Goal: Transaction & Acquisition: Subscribe to service/newsletter

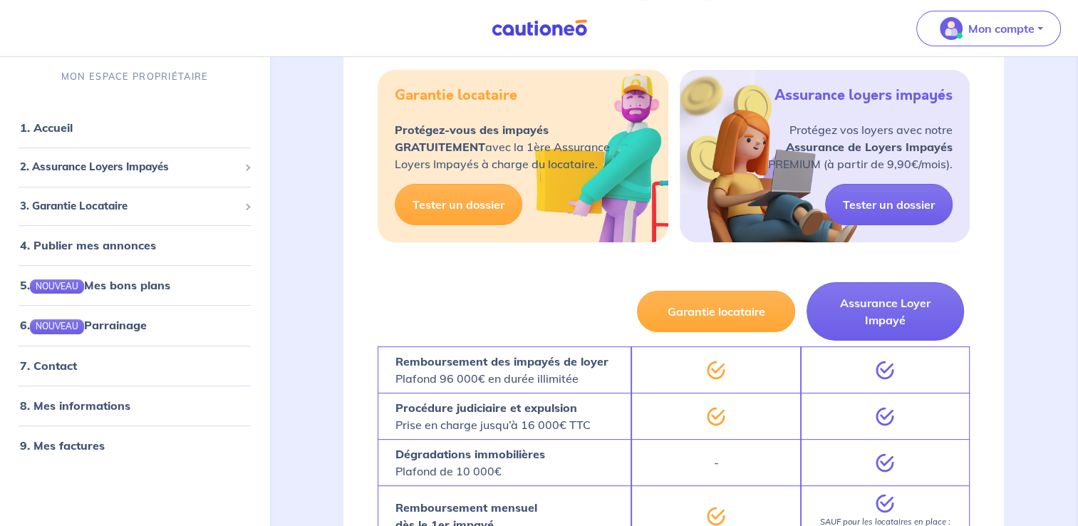
scroll to position [292, 0]
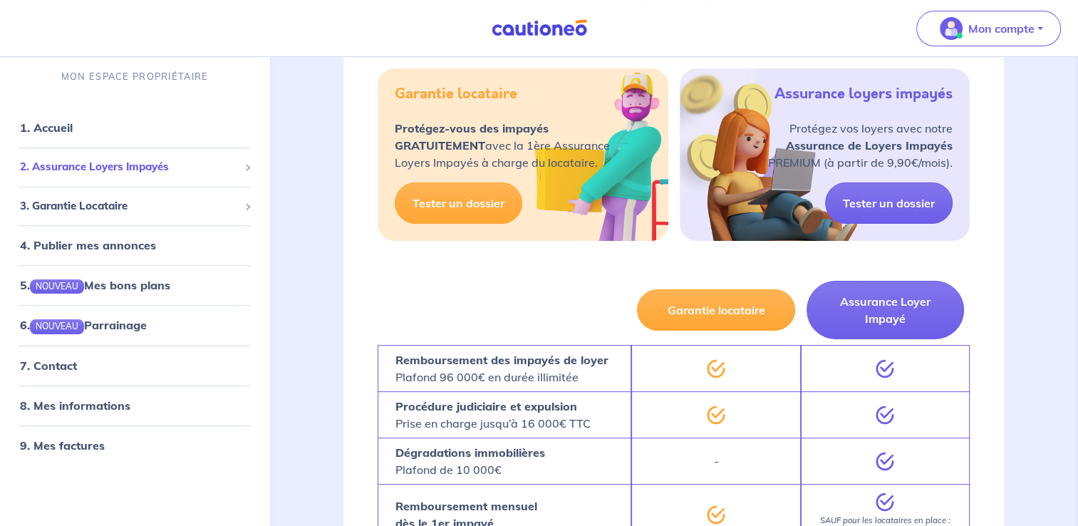
click at [80, 167] on span "2. Assurance Loyers Impayés" at bounding box center [129, 167] width 219 height 16
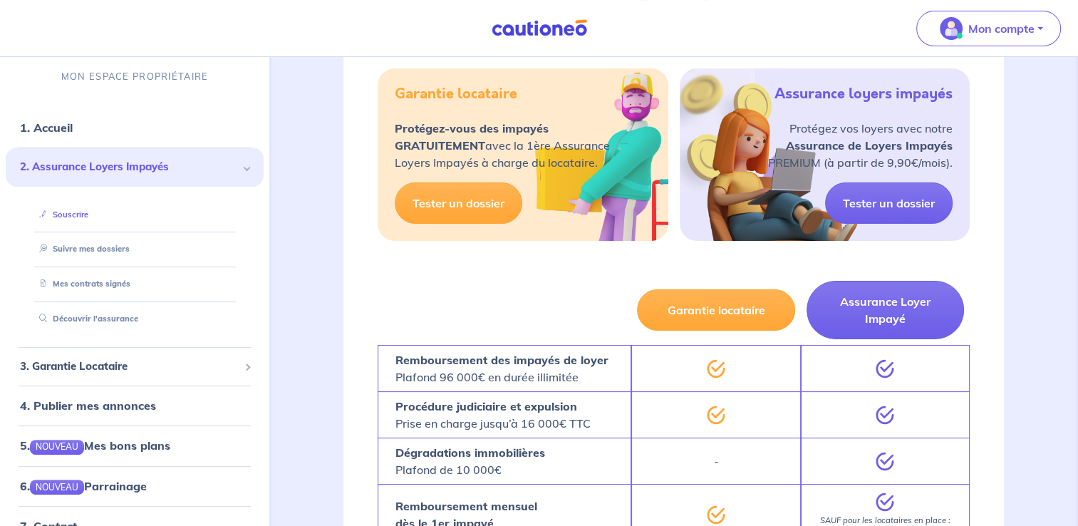
click at [78, 211] on link "Souscrire" at bounding box center [60, 214] width 55 height 10
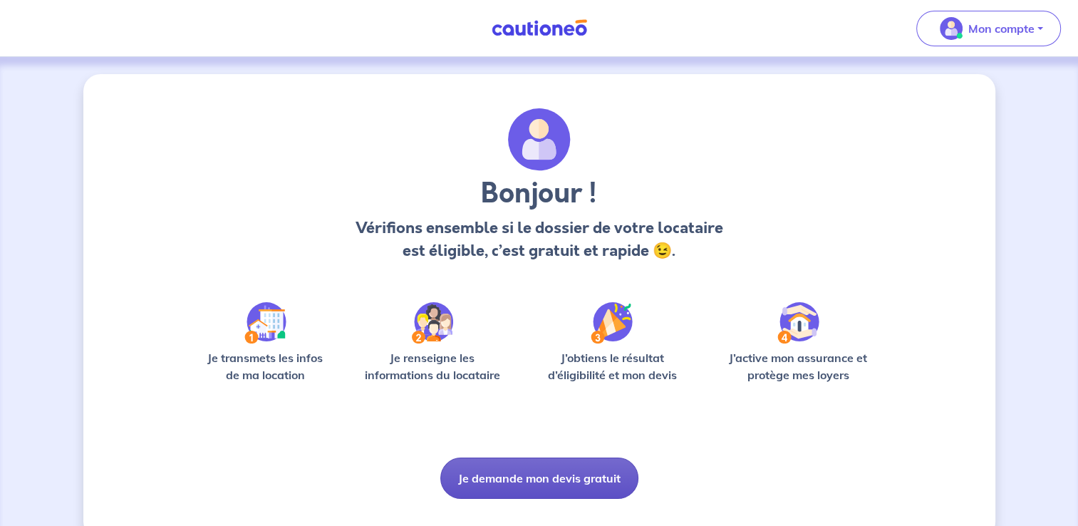
click at [476, 461] on button "Je demande mon devis gratuit" at bounding box center [539, 477] width 198 height 41
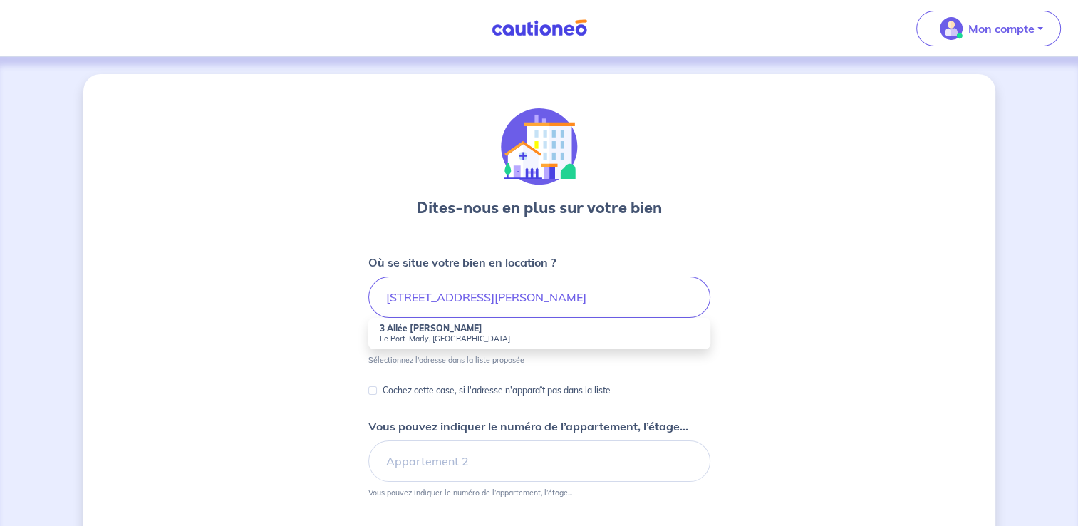
click at [478, 333] on small "Le Port-Marly, France" at bounding box center [539, 338] width 319 height 10
type input "3 Allée Claude Monet, Le Port-Marly, France"
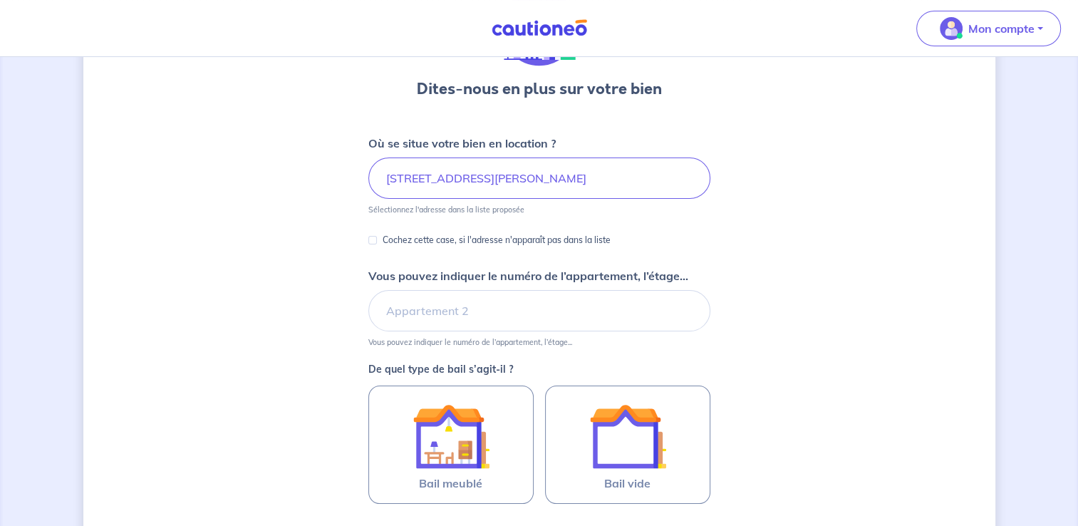
scroll to position [121, 0]
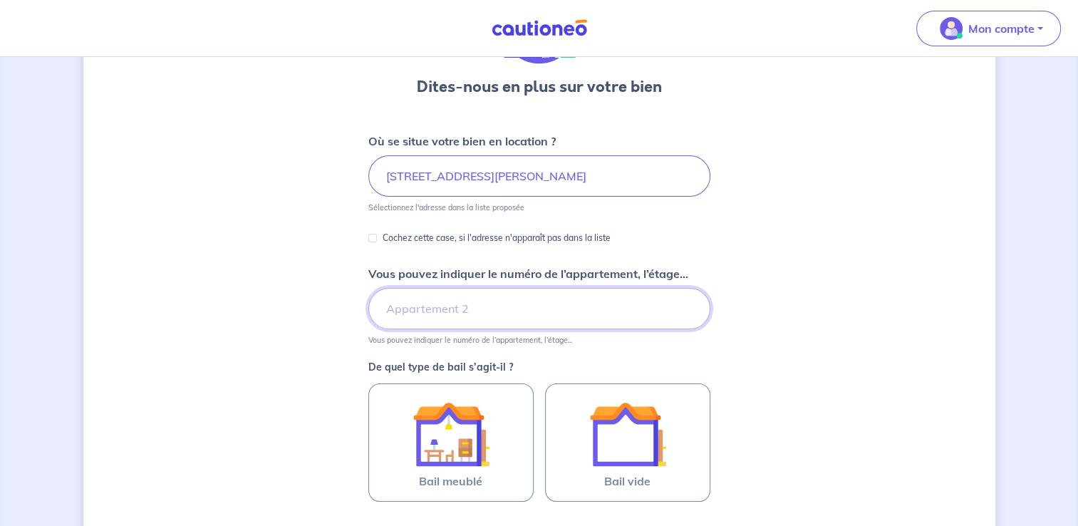
click at [459, 303] on input "Vous pouvez indiquer le numéro de l’appartement, l’étage..." at bounding box center [539, 308] width 342 height 41
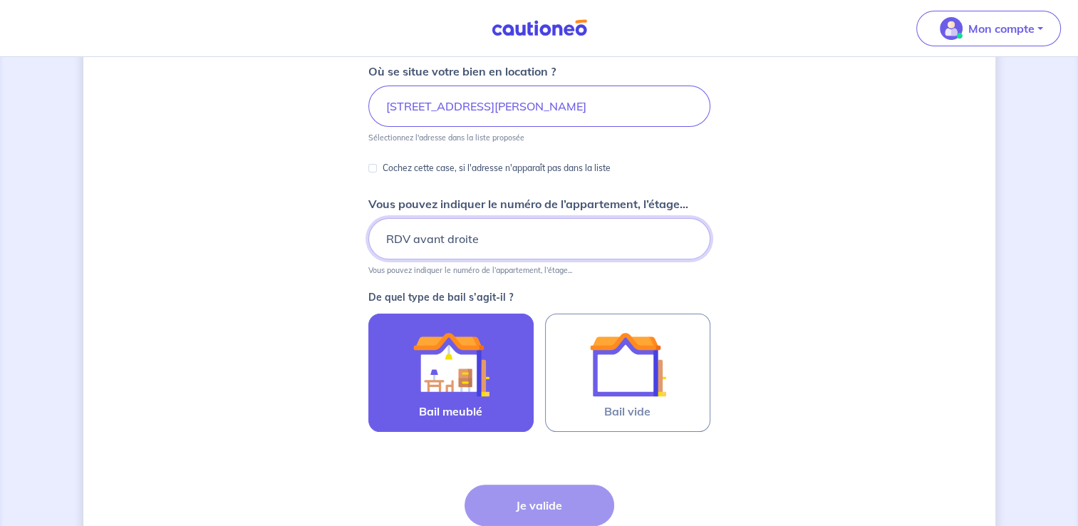
type input "RDV avant droite"
click at [456, 362] on img at bounding box center [451, 364] width 77 height 77
click at [0, 0] on input "Bail meublé" at bounding box center [0, 0] width 0 height 0
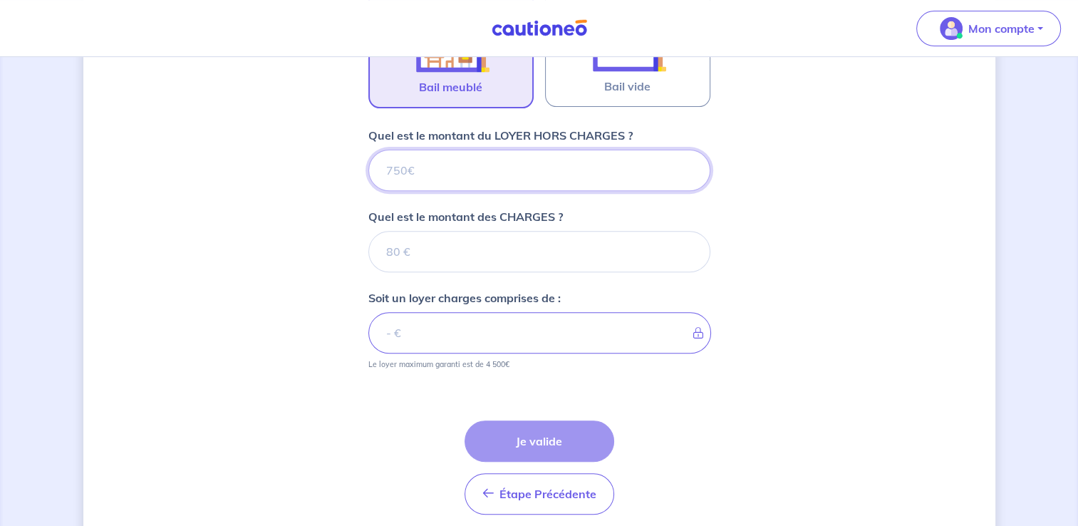
scroll to position [570, 0]
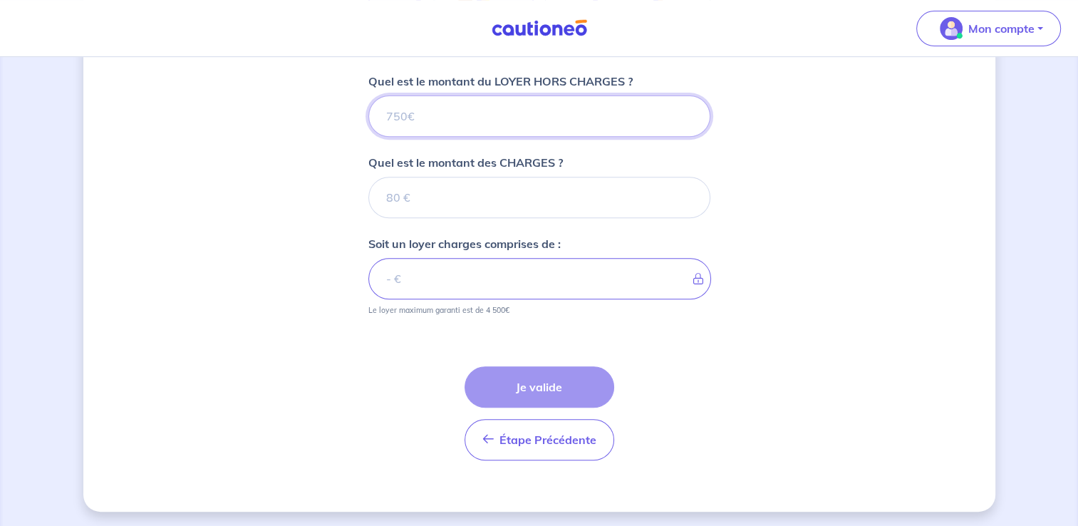
click at [473, 116] on input "Quel est le montant du LOYER HORS CHARGES ?" at bounding box center [539, 115] width 342 height 41
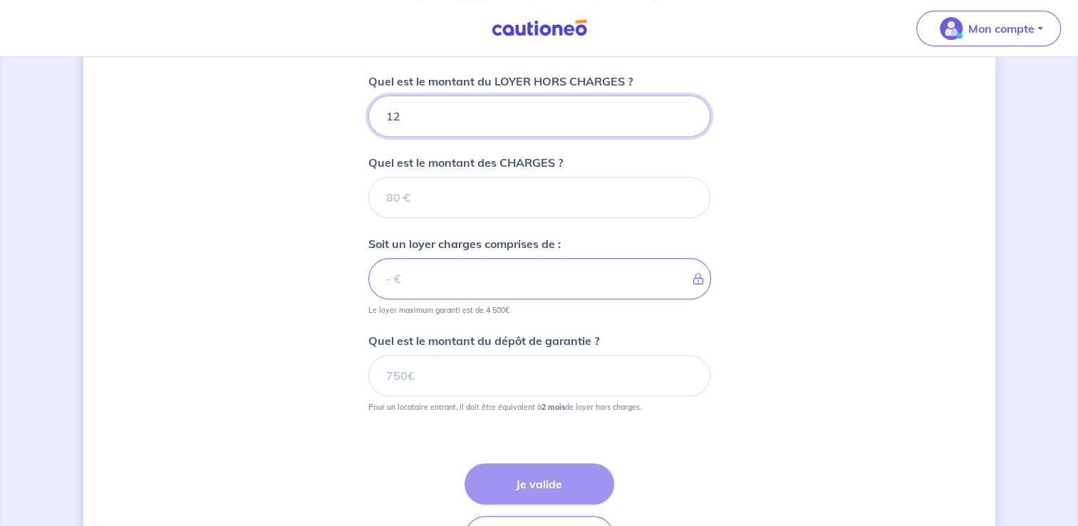
type input "125"
type input "1250"
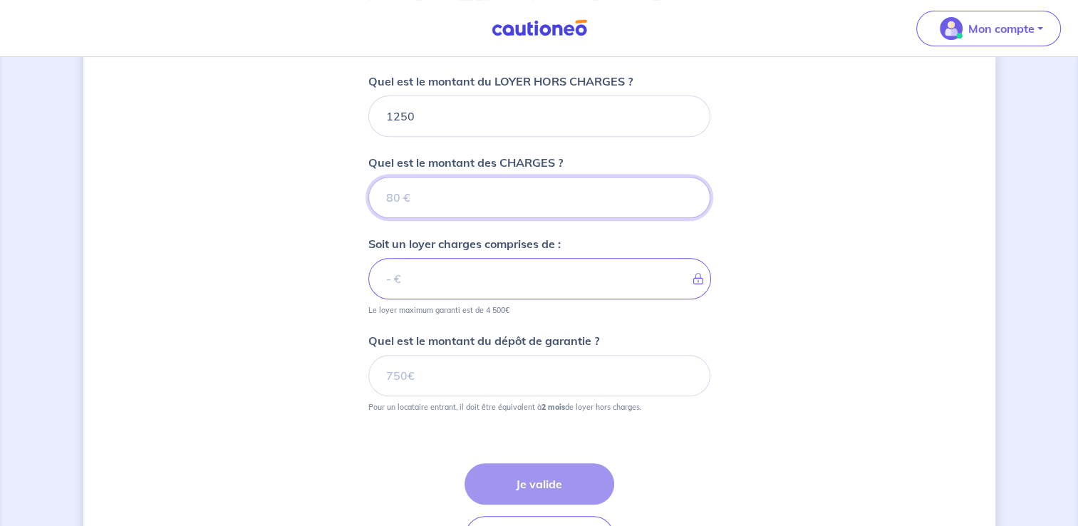
click at [488, 190] on input "Quel est le montant des CHARGES ?" at bounding box center [539, 197] width 342 height 41
type input "5"
type input "1255"
type input "50"
type input "1300"
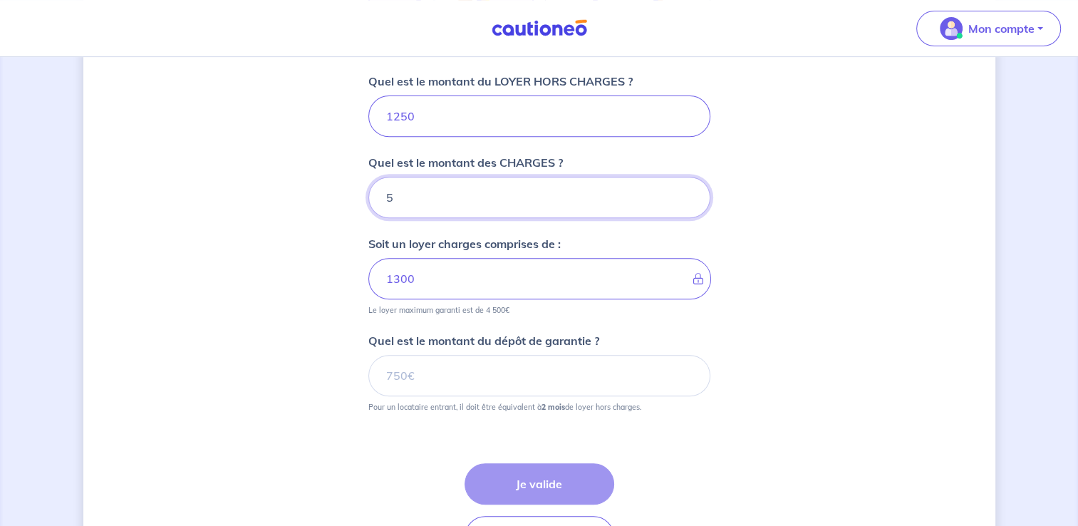
type input "55"
type input "1305"
type input "55"
click at [455, 118] on input "1250" at bounding box center [539, 115] width 342 height 41
type input "12"
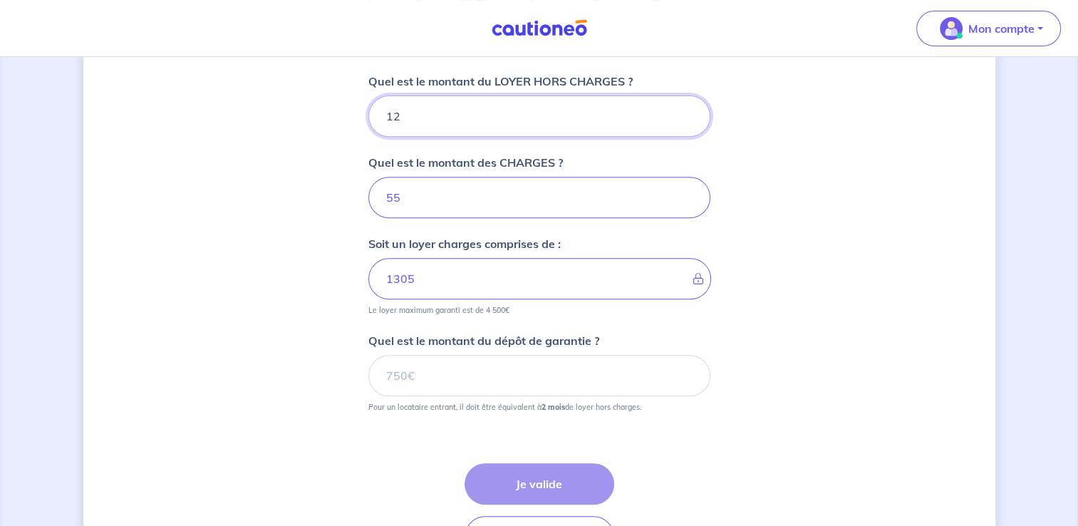
type input "180"
type input "124"
type input "67"
type input "1245"
type input "1300"
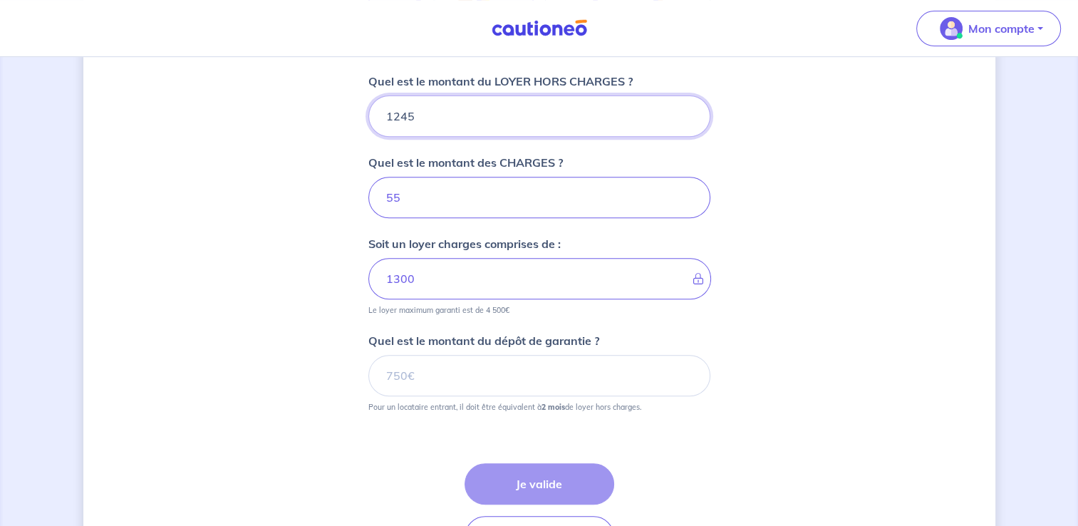
type input "1245"
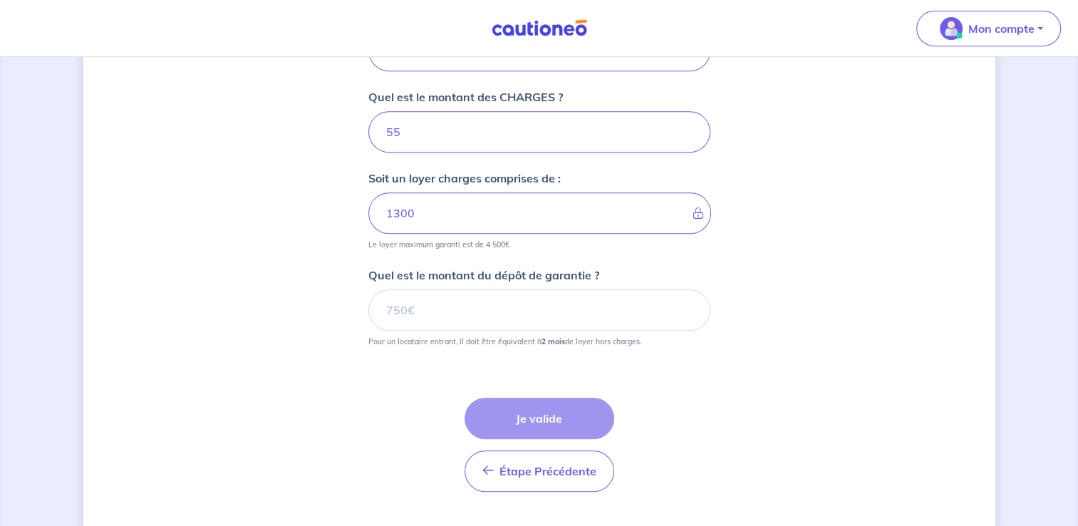
scroll to position [636, 0]
click at [477, 325] on input "Quel est le montant du dépôt de garantie ?" at bounding box center [539, 309] width 342 height 41
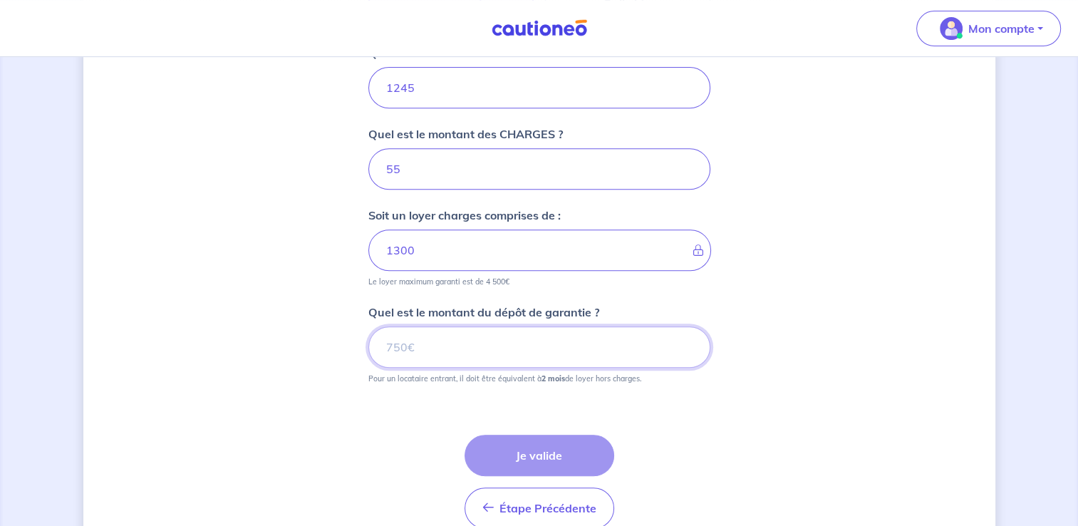
click at [410, 333] on input "Quel est le montant du dépôt de garantie ?" at bounding box center [539, 346] width 342 height 41
type input "2490"
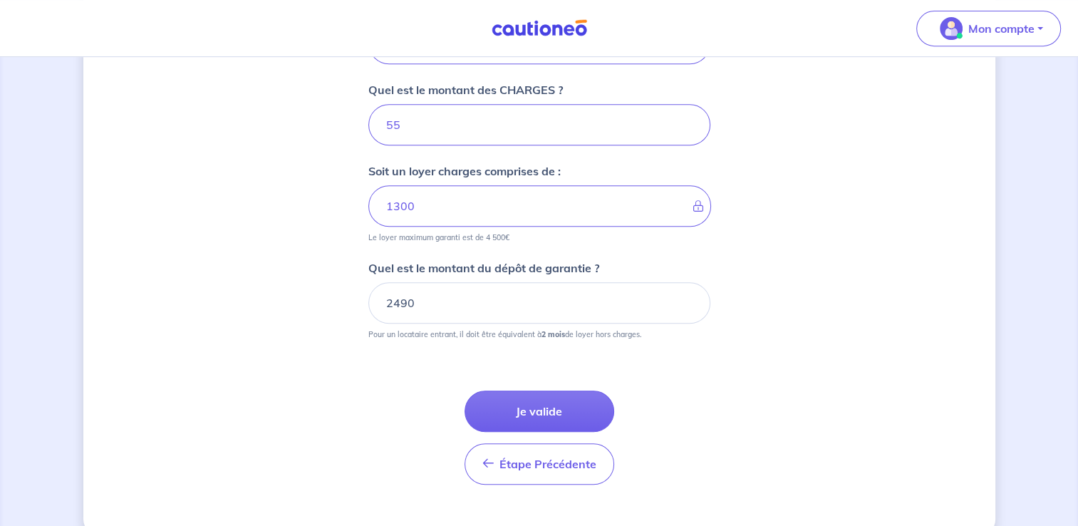
scroll to position [651, 0]
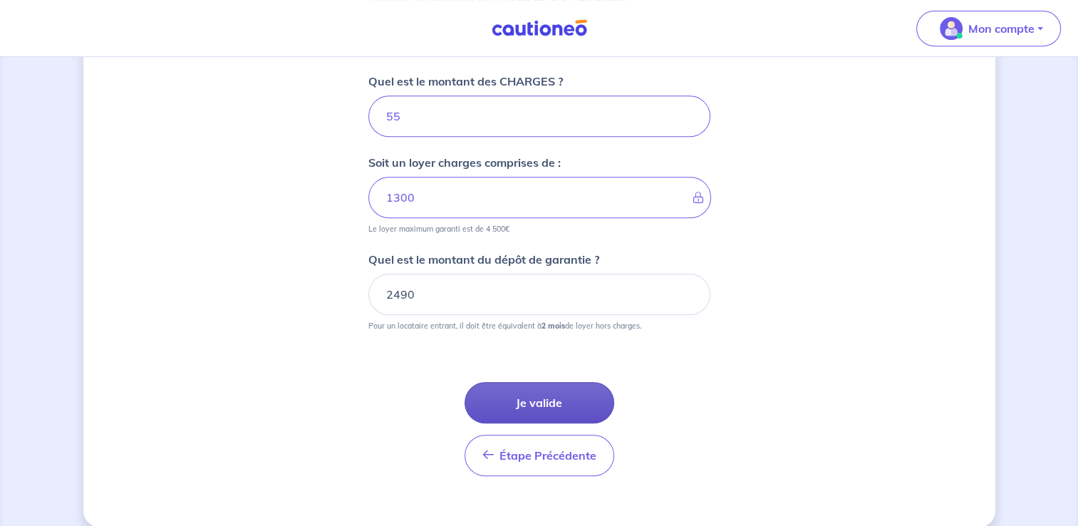
click at [551, 395] on button "Je valide" at bounding box center [540, 402] width 150 height 41
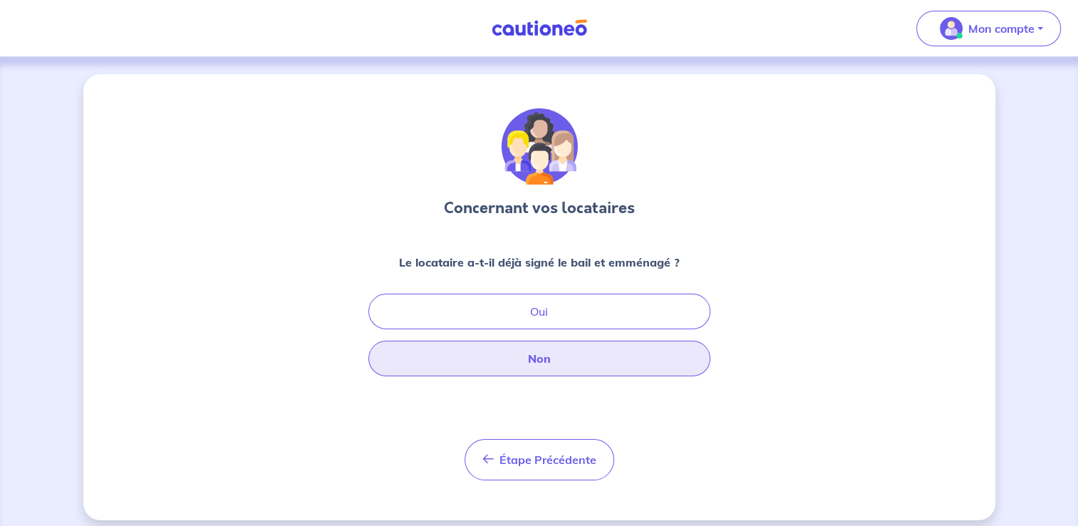
click at [551, 351] on button "Non" at bounding box center [539, 359] width 342 height 36
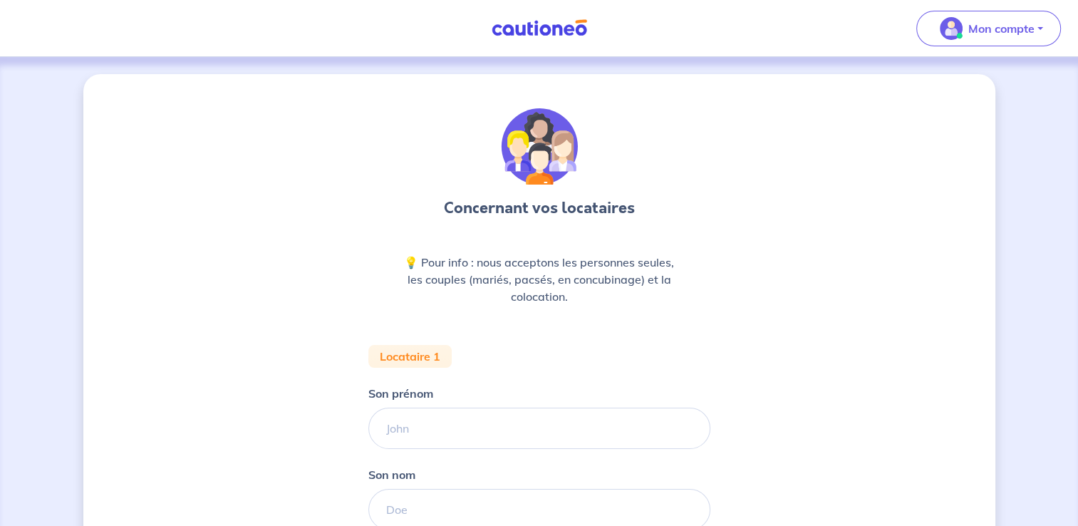
scroll to position [43, 0]
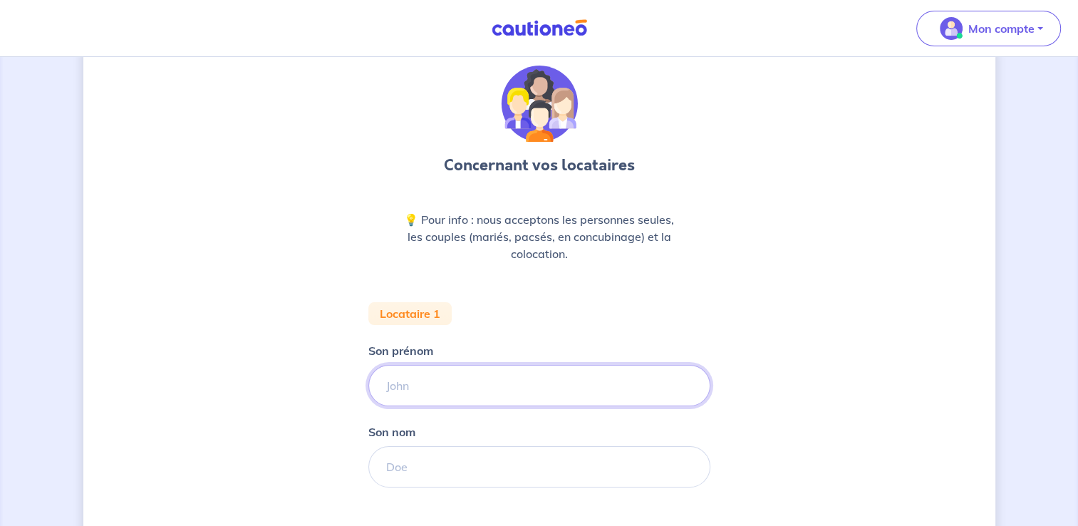
click at [476, 383] on input "Son prénom" at bounding box center [539, 385] width 342 height 41
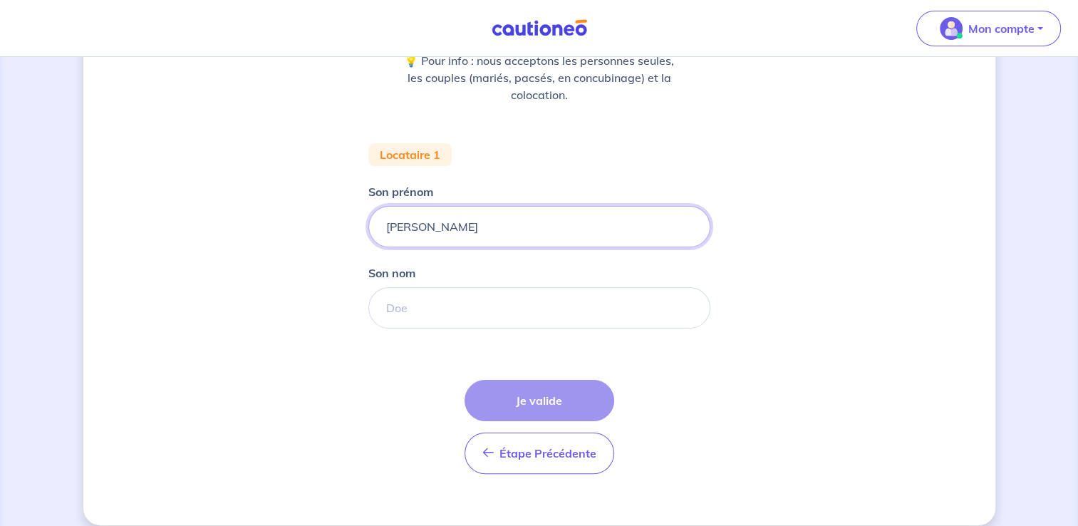
scroll to position [217, 0]
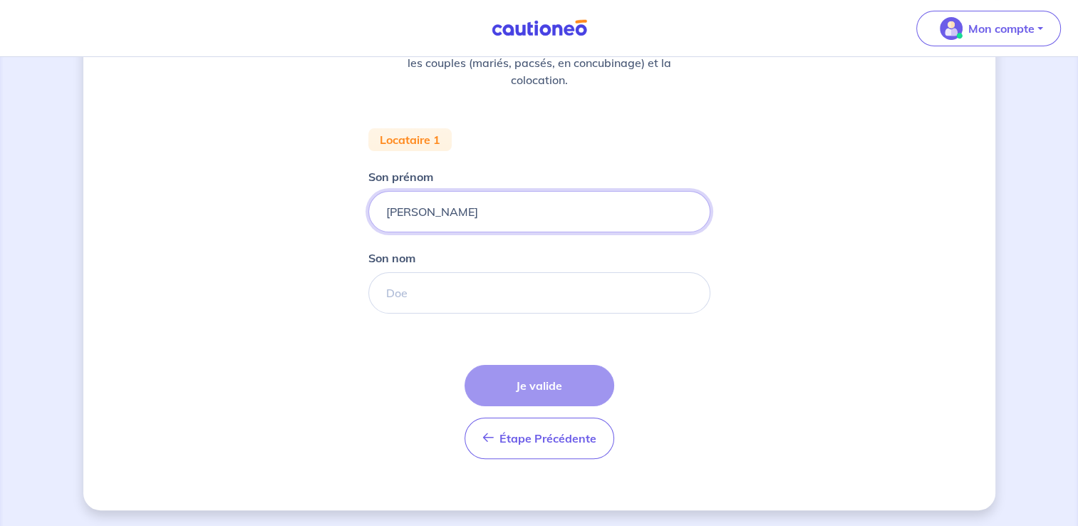
type input "Marius-Sebastian"
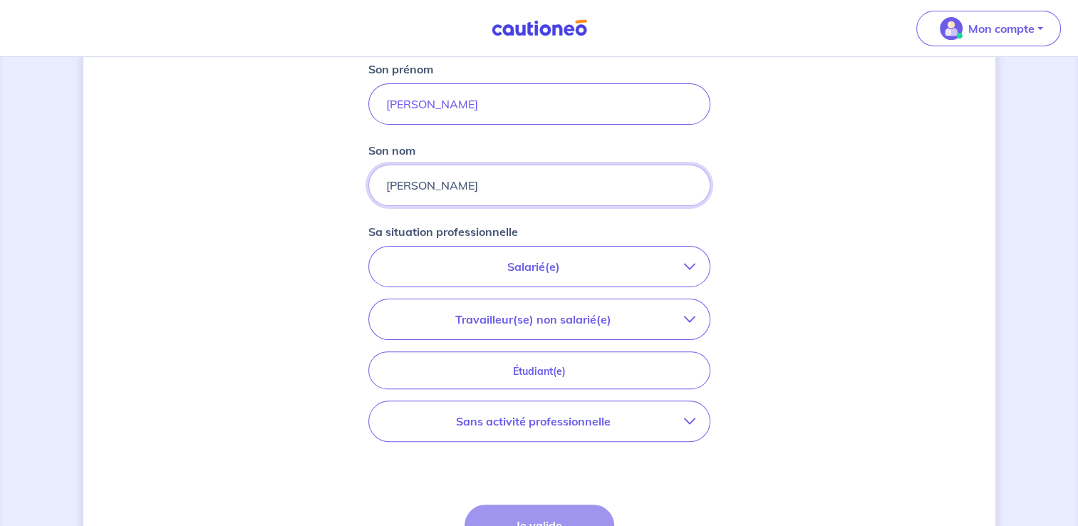
scroll to position [326, 0]
type input "Nistor"
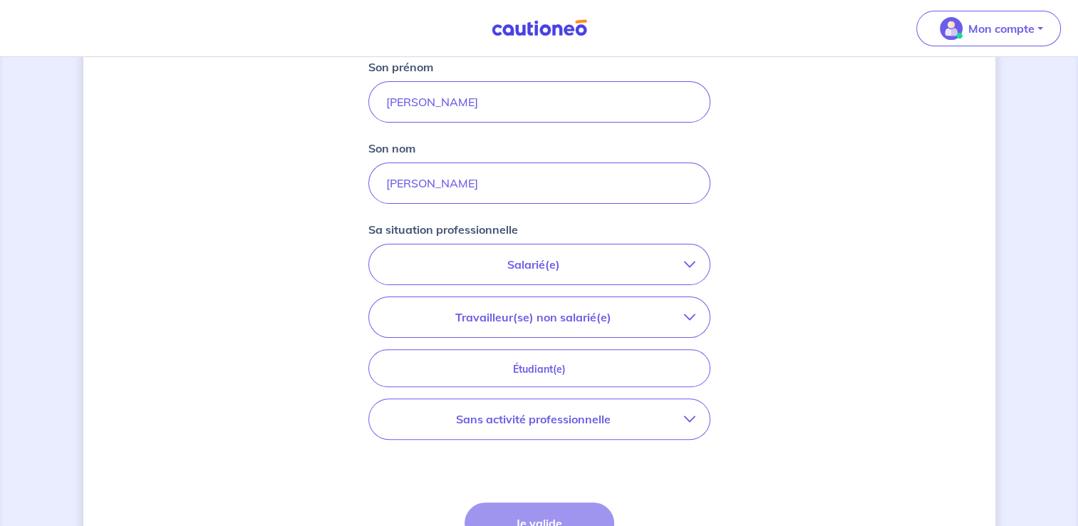
click at [544, 259] on p "Salarié(e)" at bounding box center [533, 264] width 301 height 17
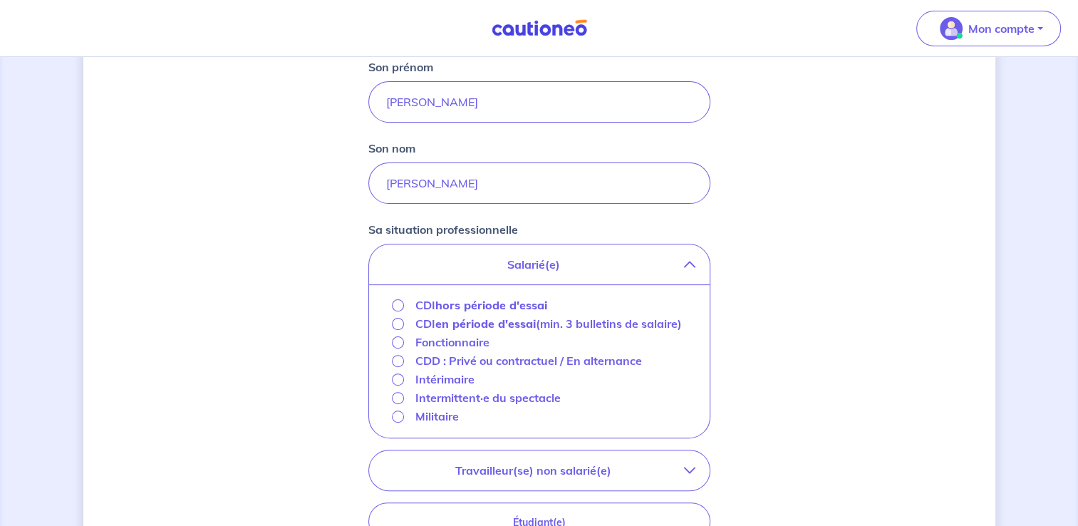
click at [513, 309] on strong "hors période d'essai" at bounding box center [491, 305] width 112 height 14
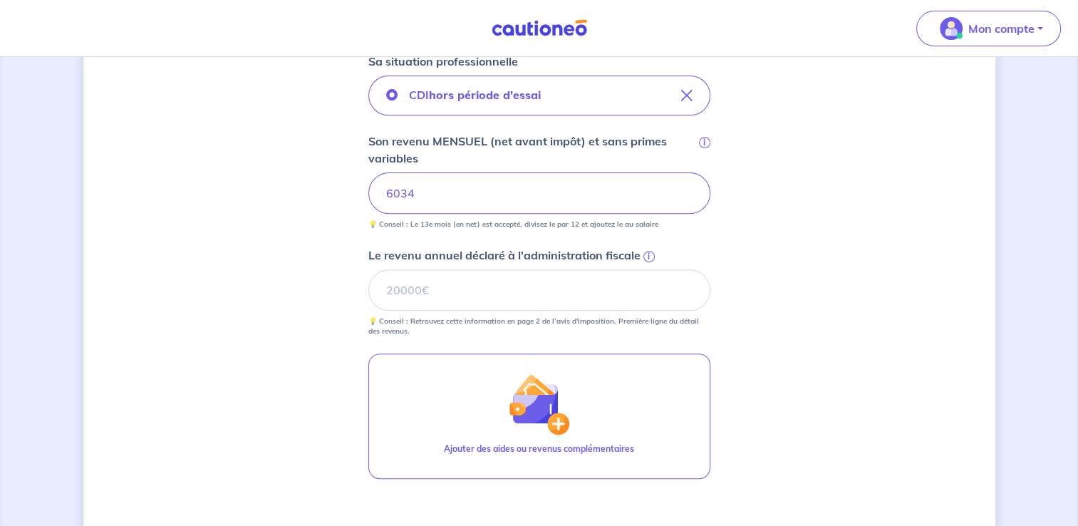
scroll to position [495, 0]
click at [651, 255] on span "i" at bounding box center [648, 255] width 11 height 11
click at [651, 269] on input "Le revenu annuel déclaré à l'administration fiscale i" at bounding box center [539, 289] width 342 height 41
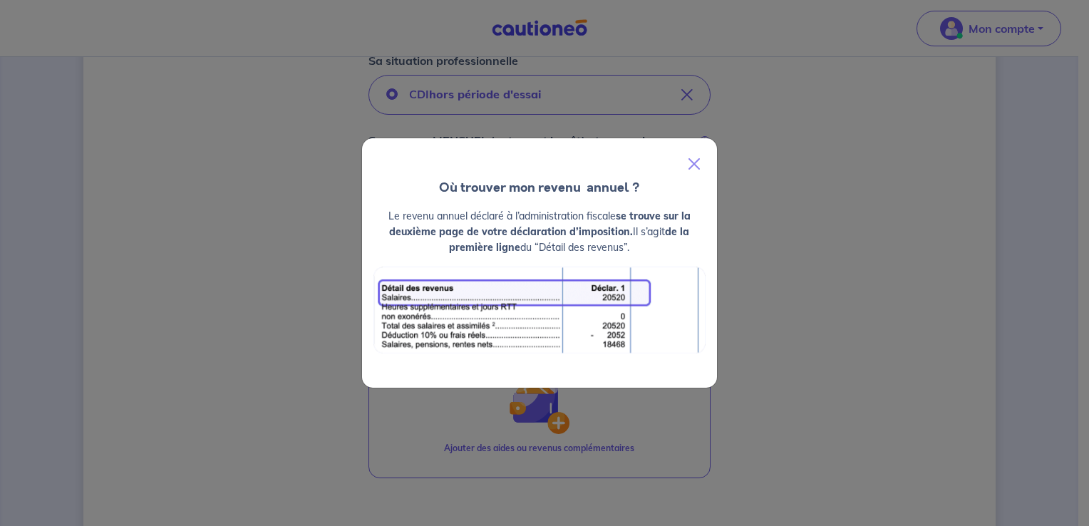
click at [712, 155] on div at bounding box center [539, 158] width 355 height 40
click at [693, 165] on button "Close" at bounding box center [694, 164] width 34 height 40
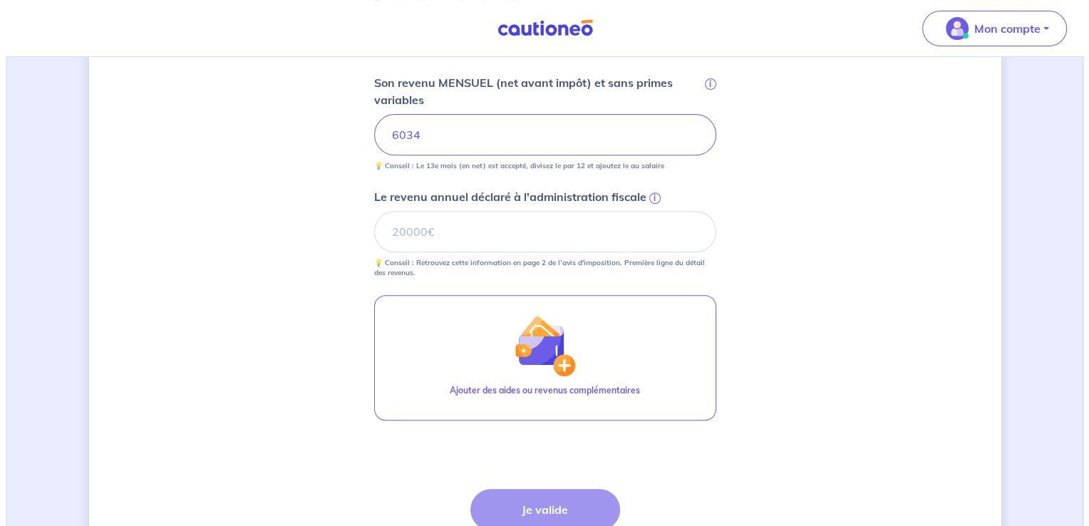
scroll to position [554, 0]
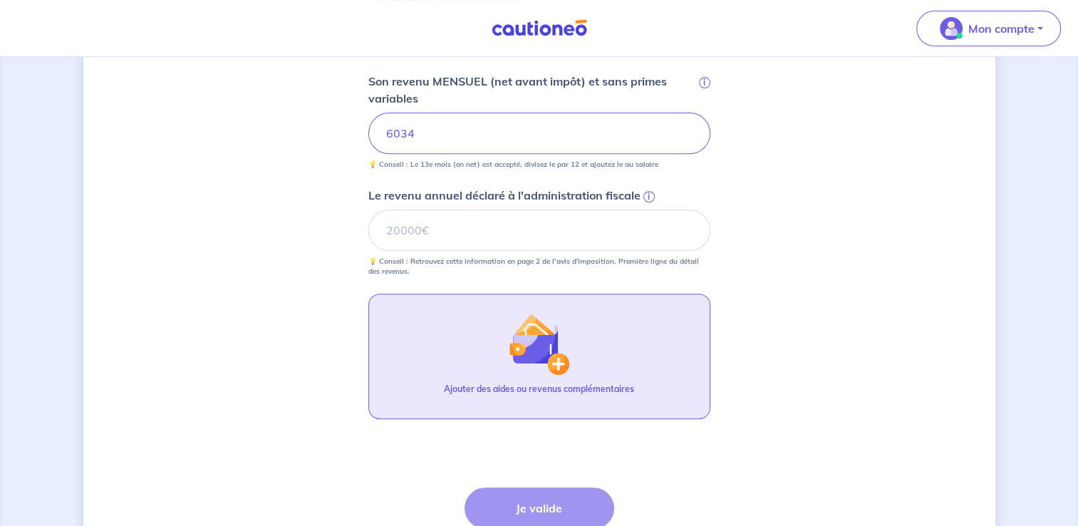
click at [578, 341] on button "Ajouter des aides ou revenus complémentaires" at bounding box center [539, 356] width 342 height 125
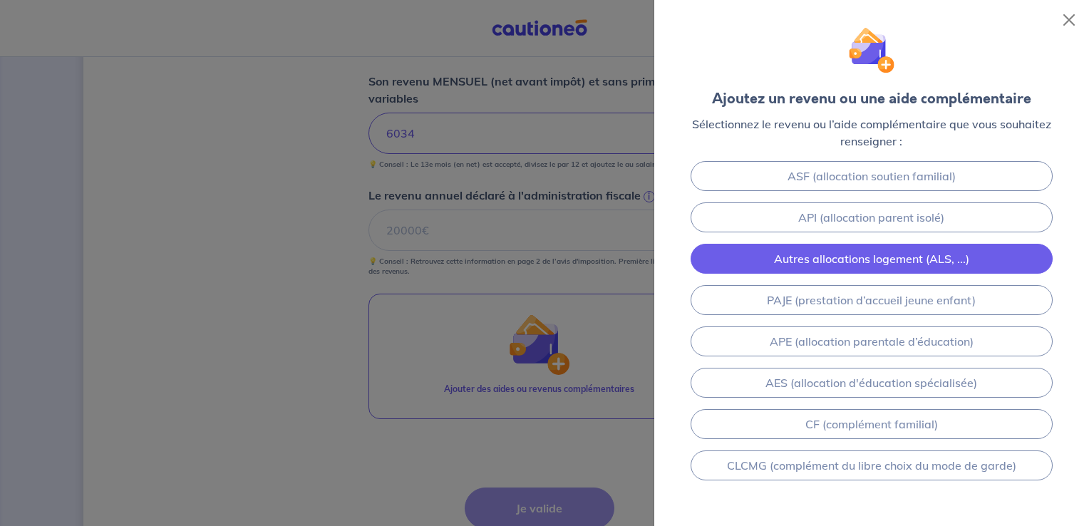
scroll to position [280, 0]
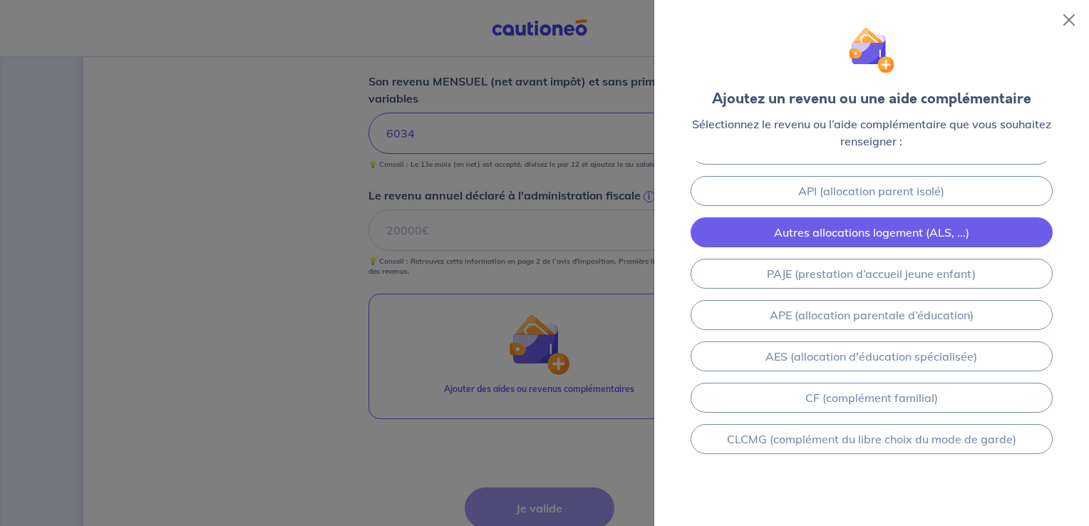
click at [848, 221] on link "Autres allocations logement (ALS, ...)" at bounding box center [872, 232] width 362 height 30
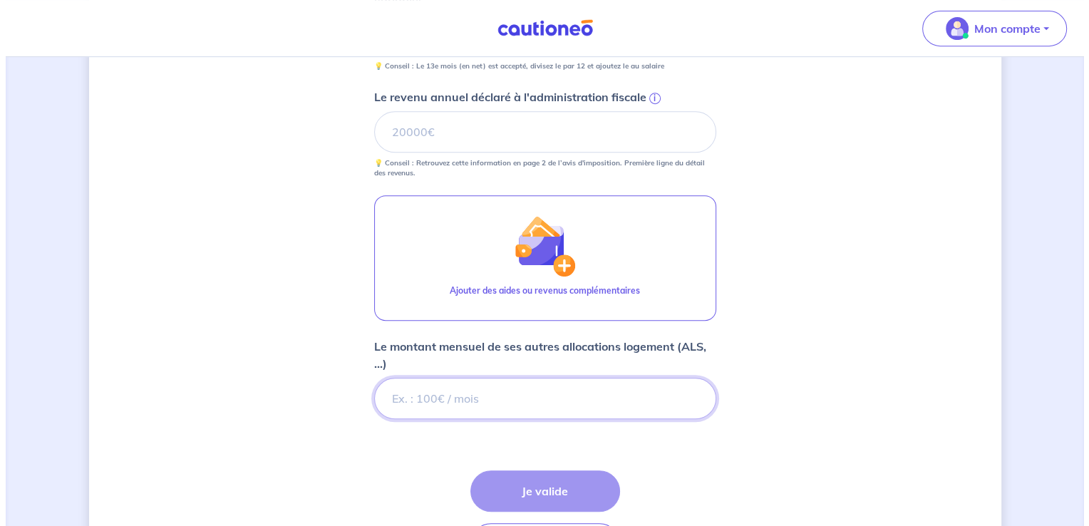
scroll to position [651, 0]
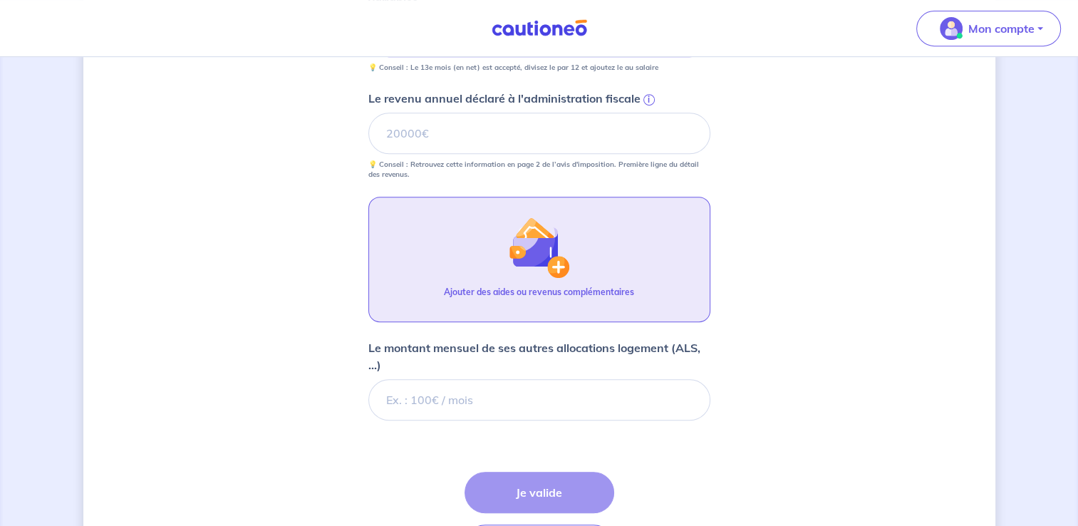
click at [430, 239] on button "Ajouter des aides ou revenus complémentaires" at bounding box center [539, 259] width 342 height 125
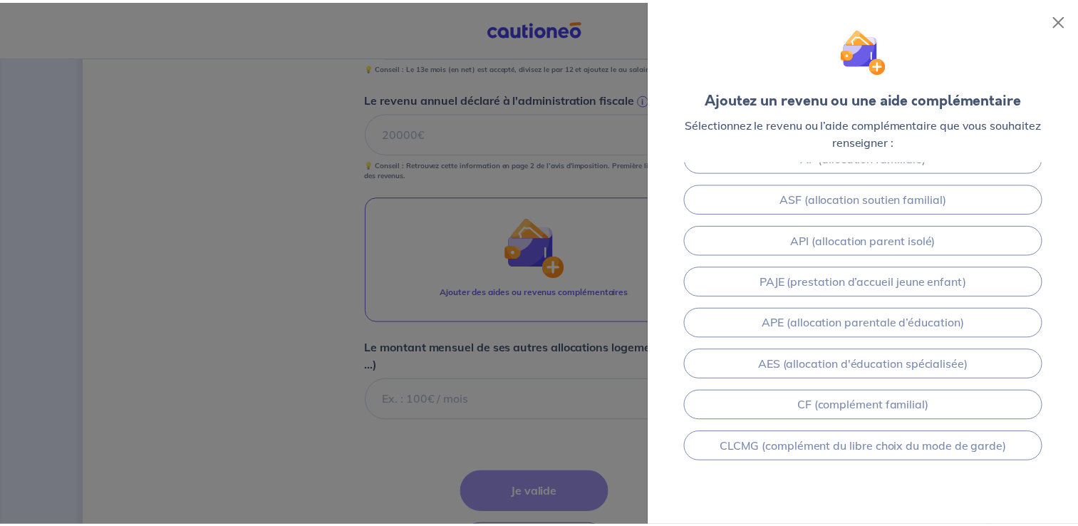
scroll to position [239, 0]
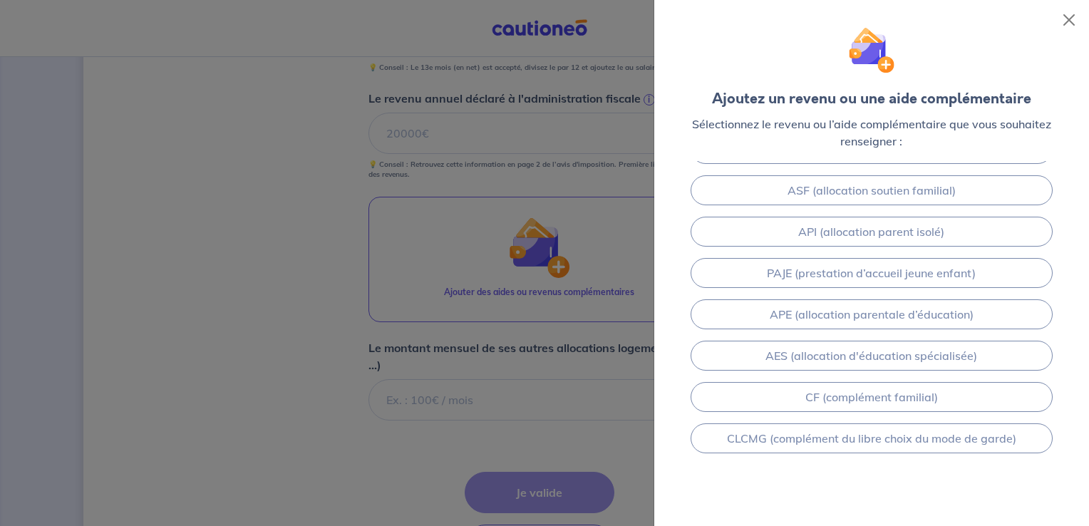
click at [591, 378] on div at bounding box center [544, 263] width 1089 height 526
click at [577, 423] on div at bounding box center [544, 263] width 1089 height 526
click at [1075, 21] on button "Close" at bounding box center [1068, 20] width 23 height 23
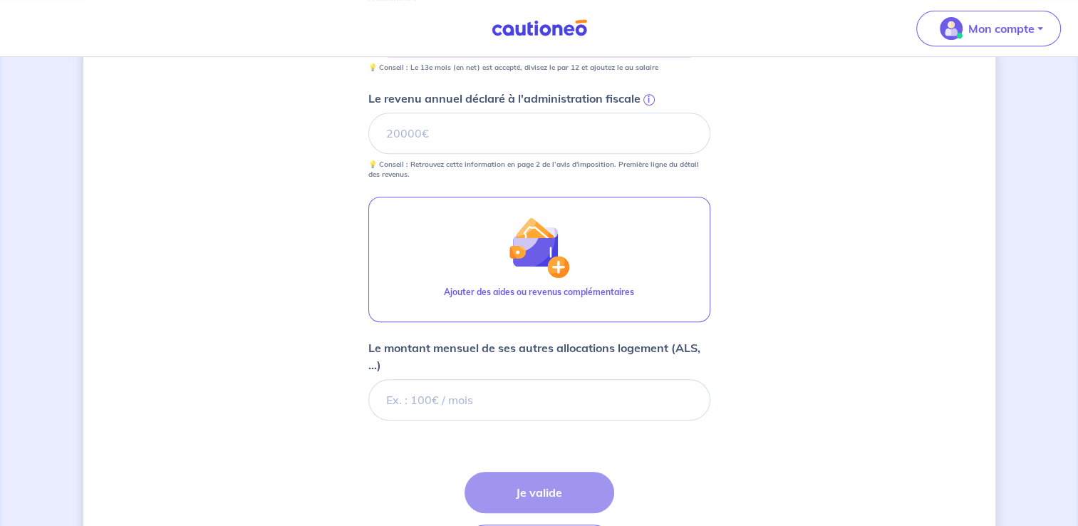
scroll to position [757, 0]
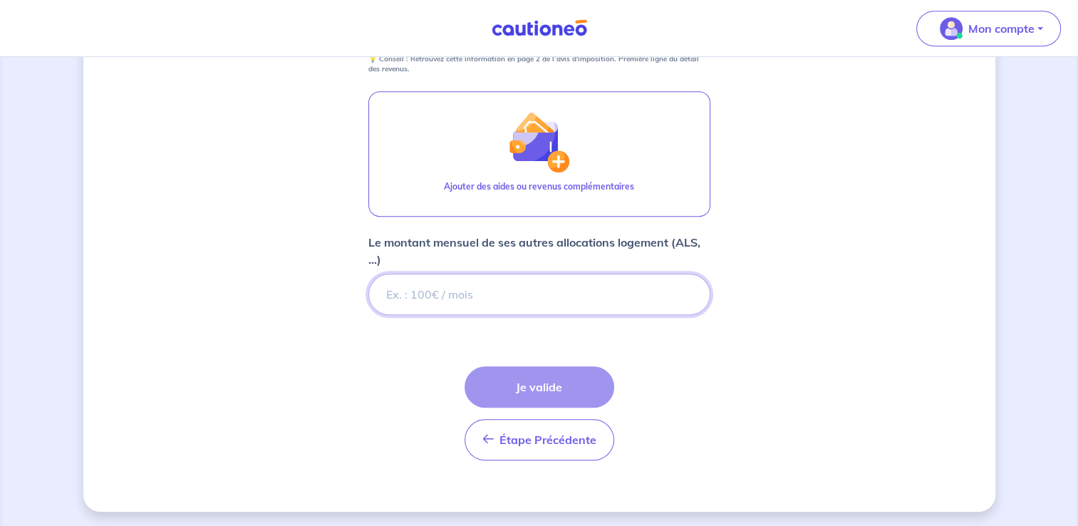
click at [641, 291] on input "Le montant mensuel de ses autres allocations logement (ALS, ...)" at bounding box center [539, 294] width 342 height 41
type input "0"
click at [539, 381] on div "Étape Précédente Précédent Je valide Je valide" at bounding box center [540, 413] width 150 height 94
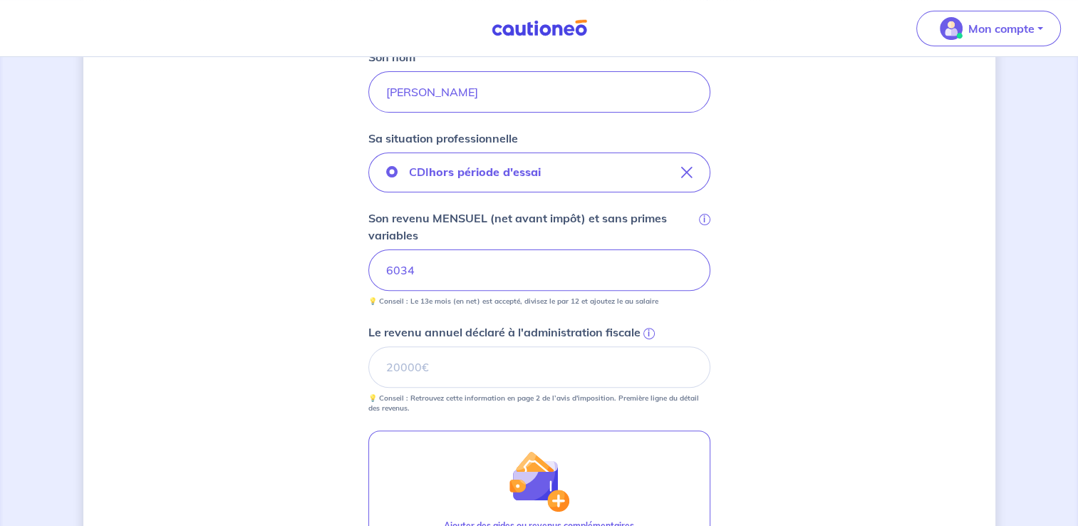
scroll to position [397, 0]
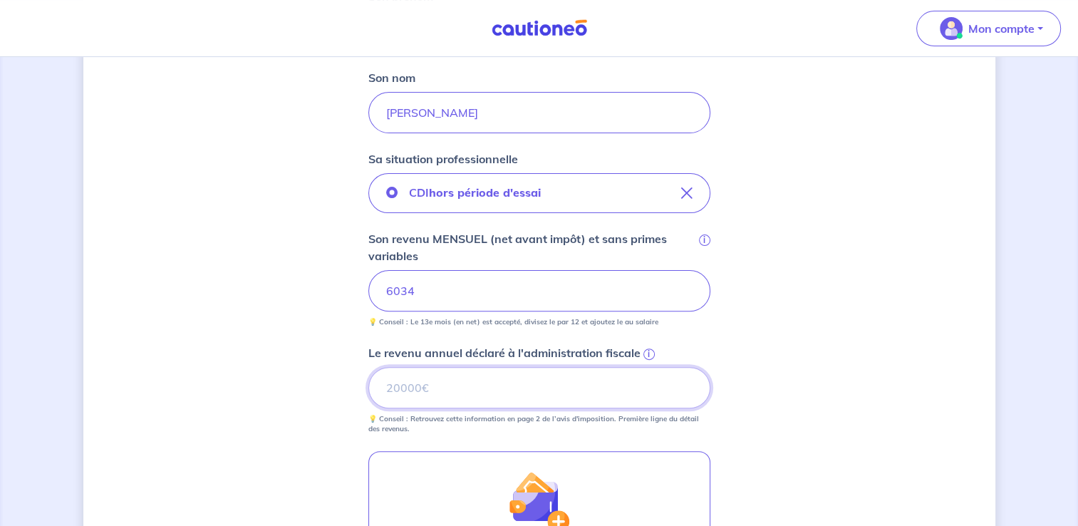
click at [523, 384] on input "Le revenu annuel déclaré à l'administration fiscale i" at bounding box center [539, 387] width 342 height 41
type input "0"
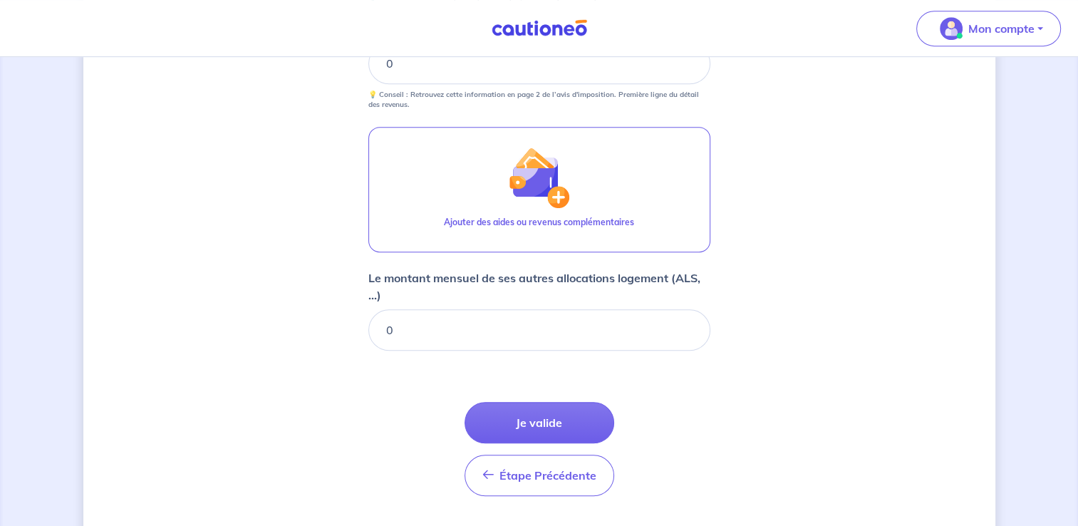
scroll to position [756, 0]
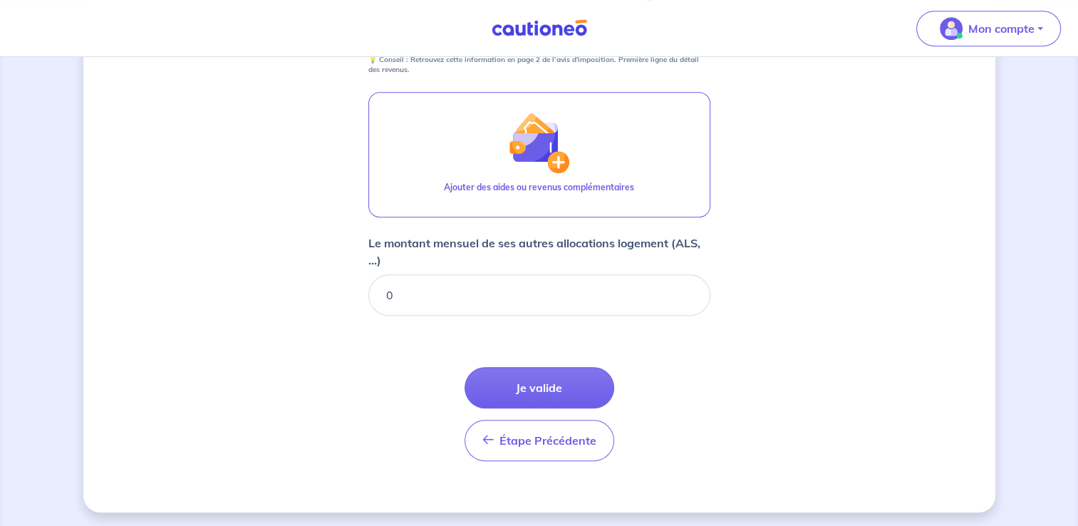
click at [549, 369] on button "Je valide" at bounding box center [540, 387] width 150 height 41
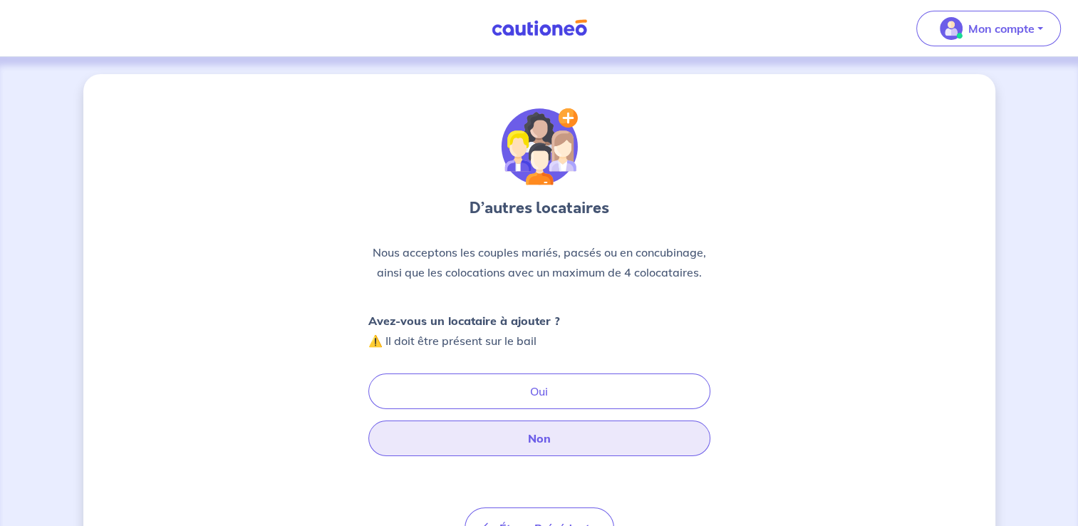
click at [556, 434] on button "Non" at bounding box center [539, 438] width 342 height 36
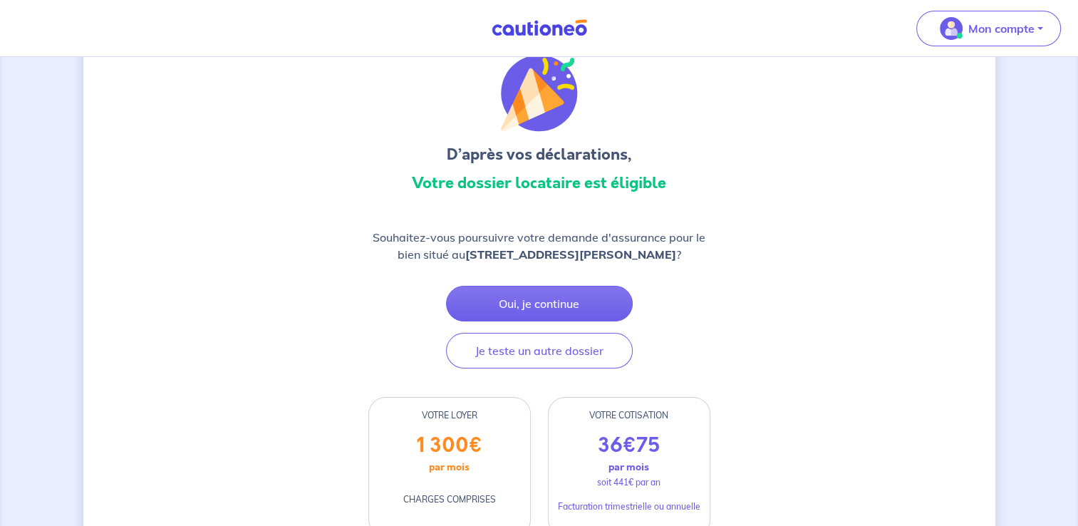
scroll to position [57, 0]
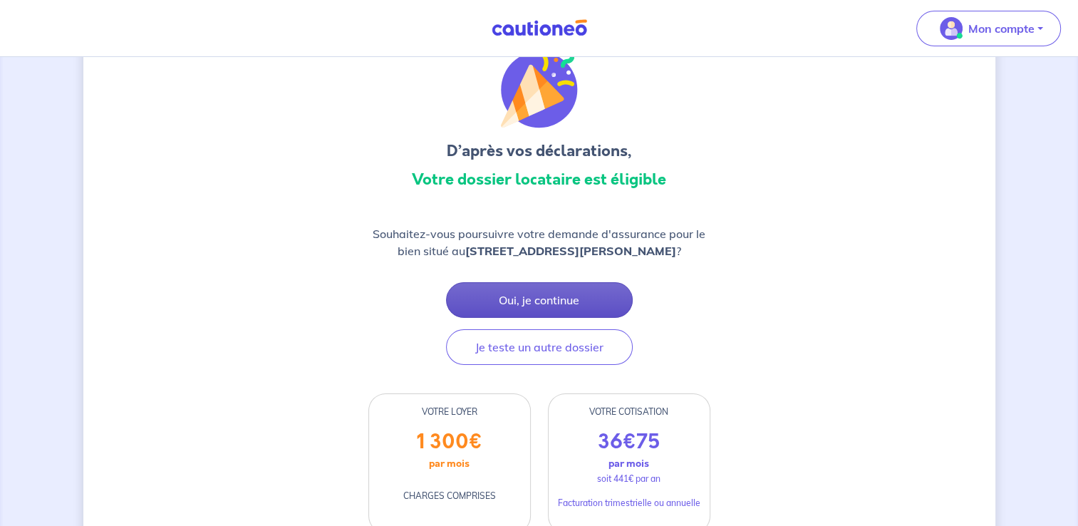
click at [579, 307] on button "Oui, je continue" at bounding box center [539, 300] width 187 height 36
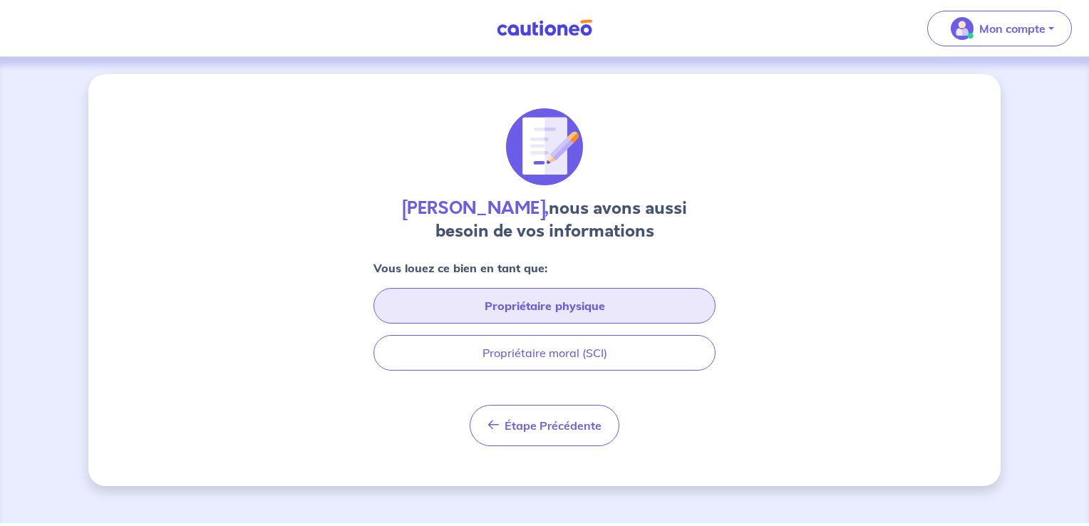
click at [579, 307] on button "Propriétaire physique" at bounding box center [544, 306] width 342 height 36
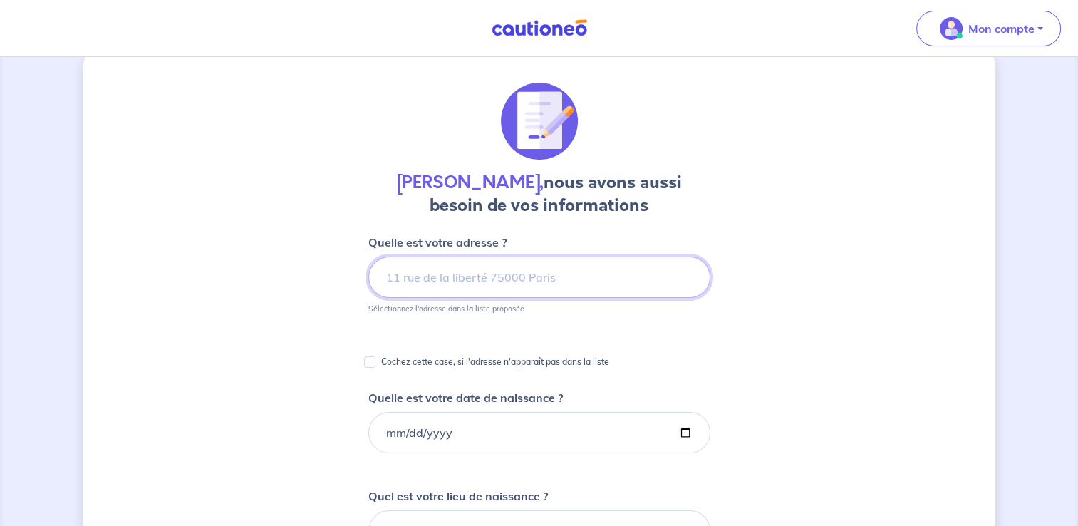
scroll to position [16, 0]
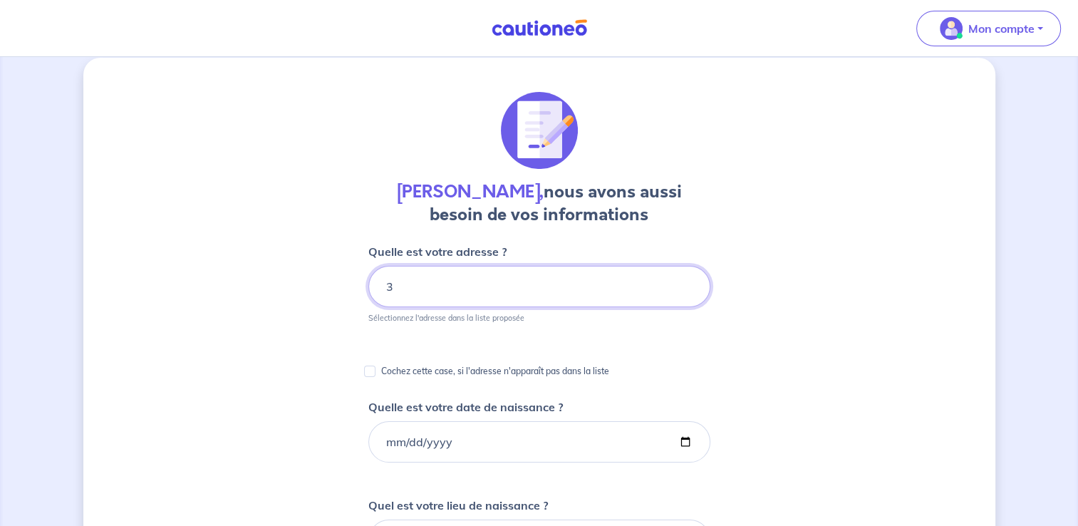
type input "3"
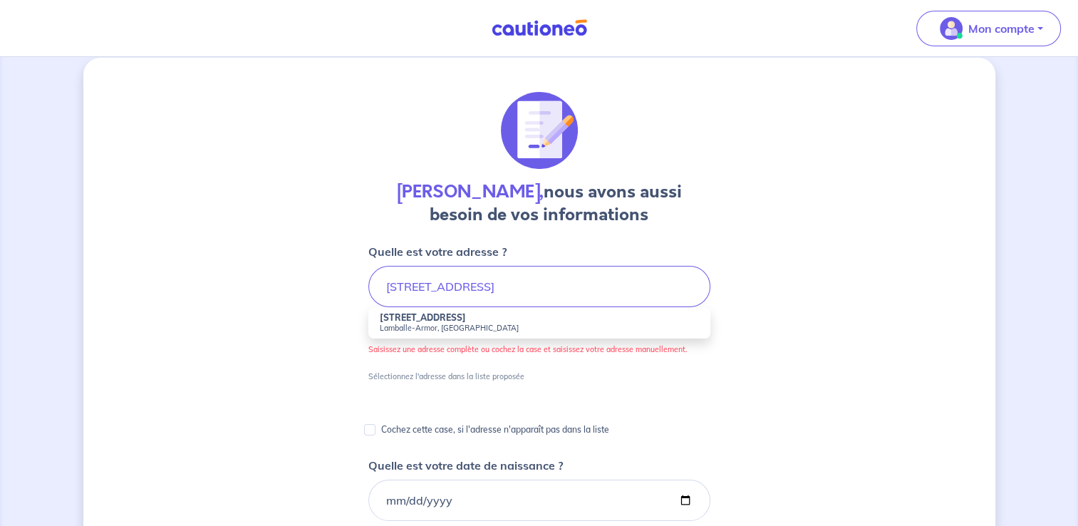
click at [493, 329] on small "Lamballe-Armor, France" at bounding box center [539, 328] width 319 height 10
type input "28 Rue des Villes Neuves, Lamballe-Armor, France"
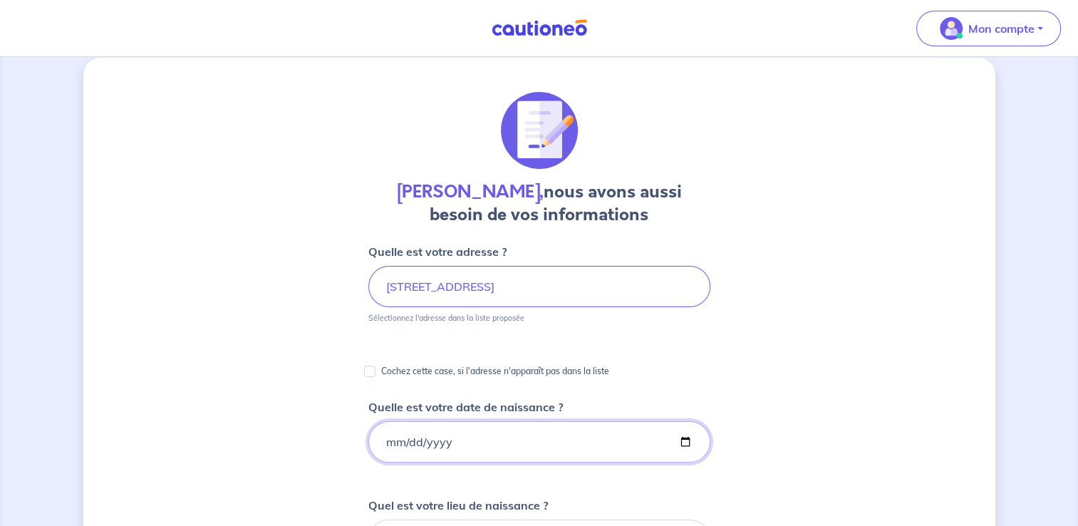
click at [410, 439] on input "Quelle est votre date de naissance ?" at bounding box center [539, 441] width 342 height 41
click at [388, 440] on input "Quelle est votre date de naissance ?" at bounding box center [539, 441] width 342 height 41
click at [388, 438] on input "Quelle est votre date de naissance ?" at bounding box center [539, 441] width 342 height 41
click at [409, 443] on input "Quelle est votre date de naissance ?" at bounding box center [539, 441] width 342 height 41
type input "1992-03-25"
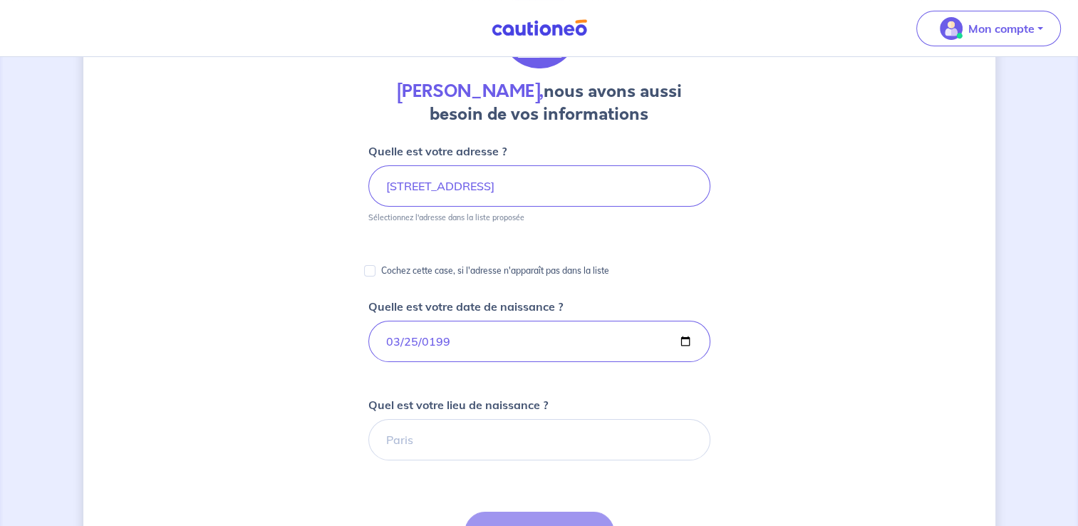
scroll to position [120, 0]
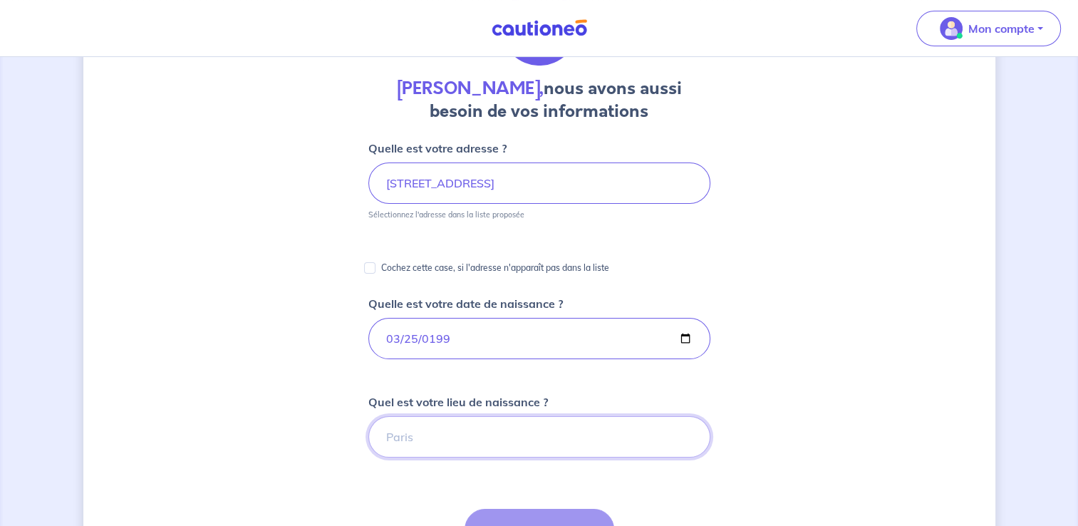
click at [409, 443] on input "Quel est votre lieu de naissance ?" at bounding box center [539, 436] width 342 height 41
type input "Saint-Brieuc"
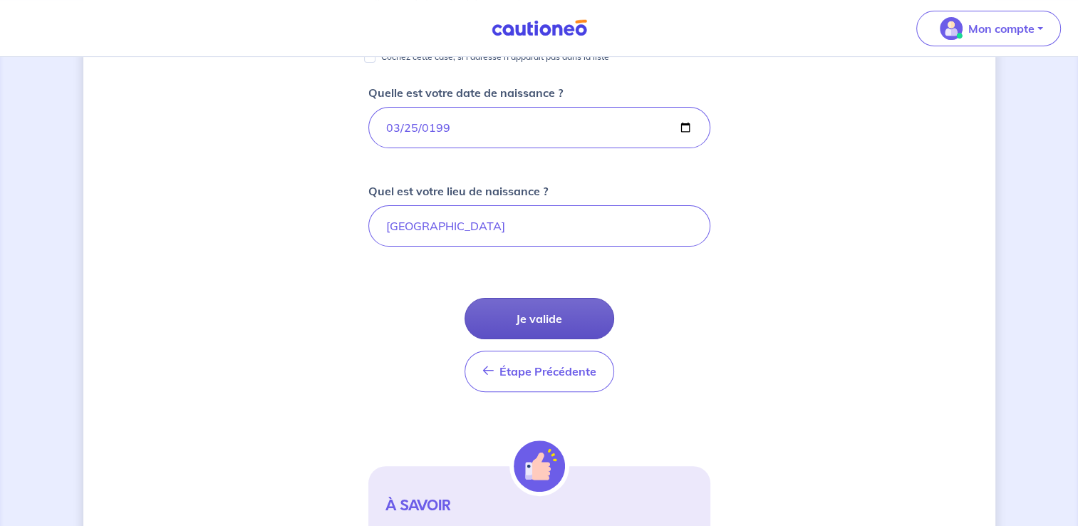
scroll to position [331, 0]
click at [569, 321] on button "Je valide" at bounding box center [540, 318] width 150 height 41
